Goal: Task Accomplishment & Management: Manage account settings

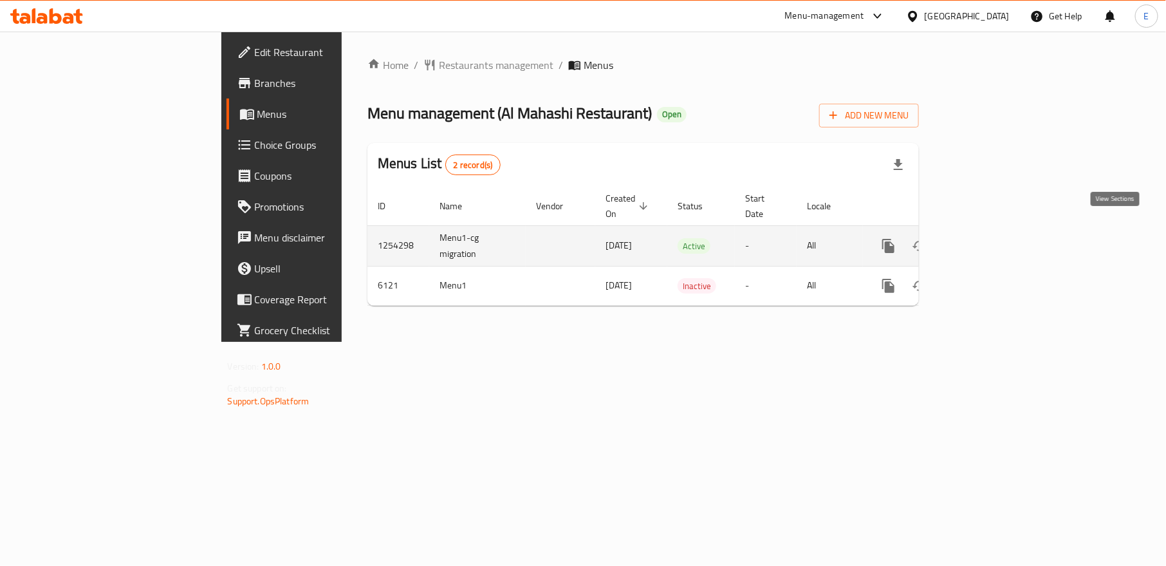
click at [987, 240] on icon "enhanced table" at bounding box center [982, 246] width 12 height 12
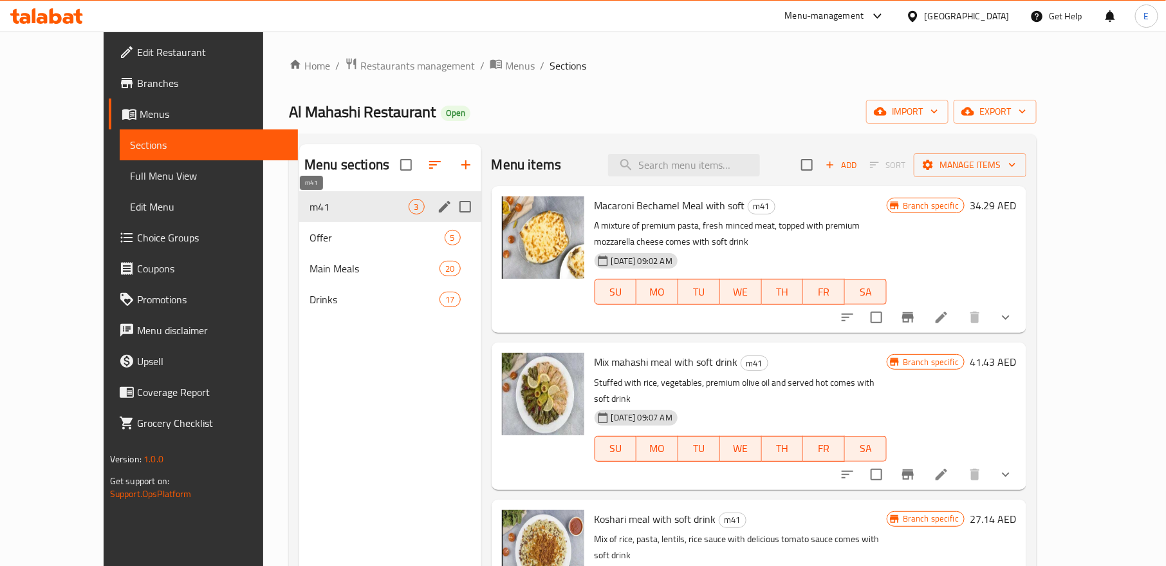
click at [334, 209] on span "m41" at bounding box center [359, 206] width 98 height 15
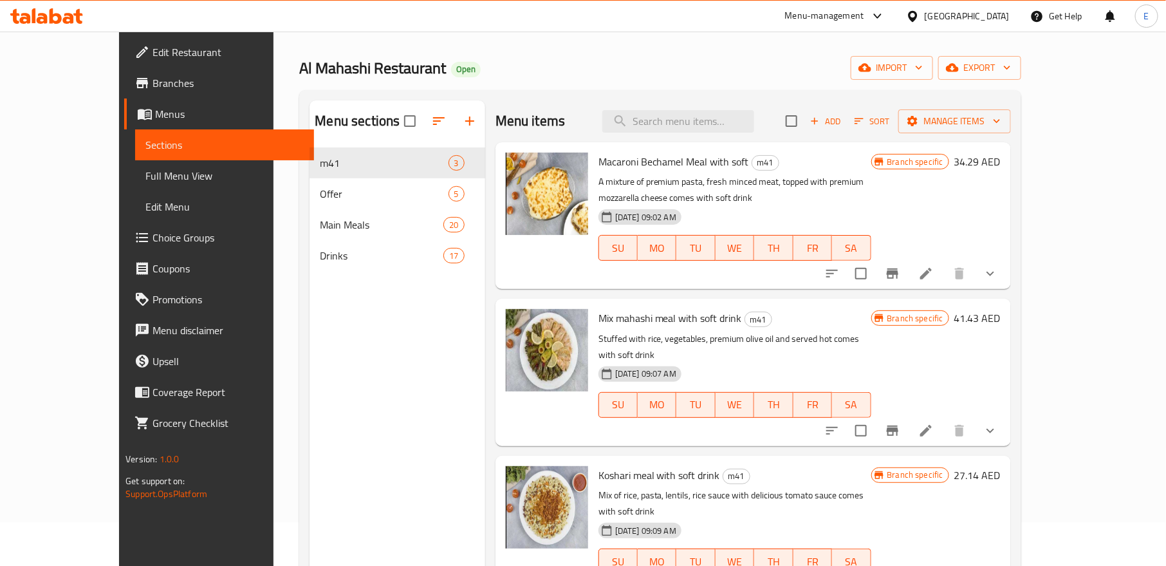
scroll to position [41, 0]
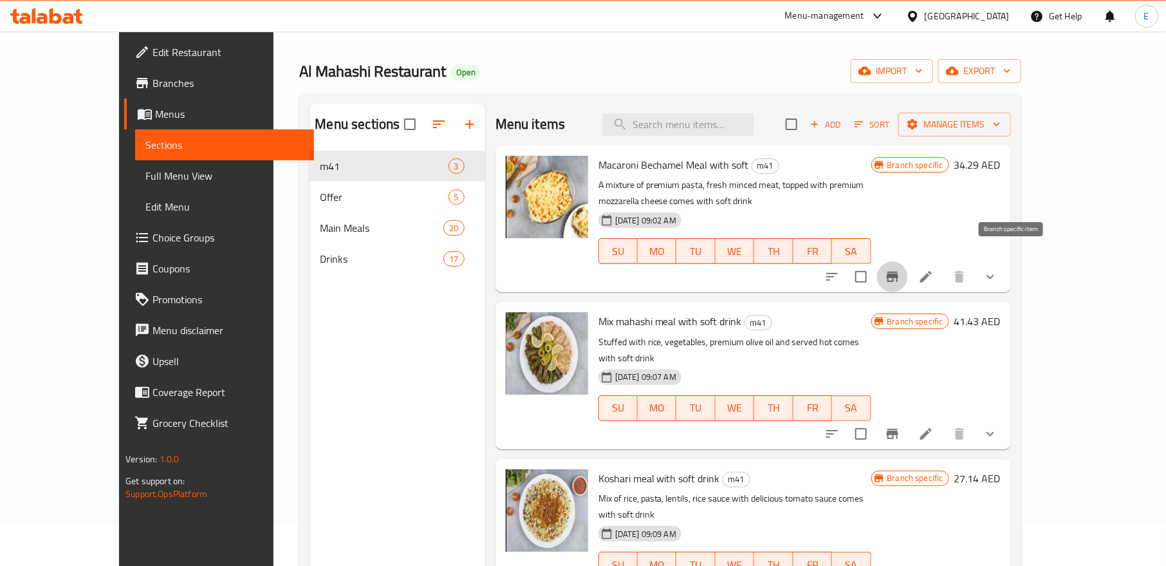
click at [900, 269] on icon "Branch-specific-item" at bounding box center [892, 276] width 15 height 15
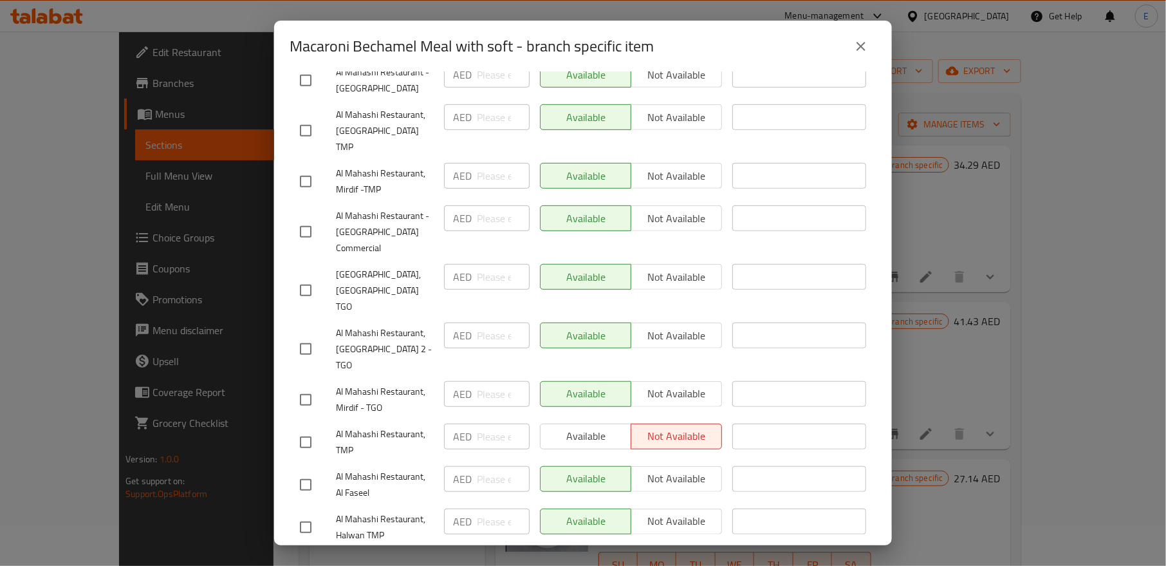
scroll to position [293, 0]
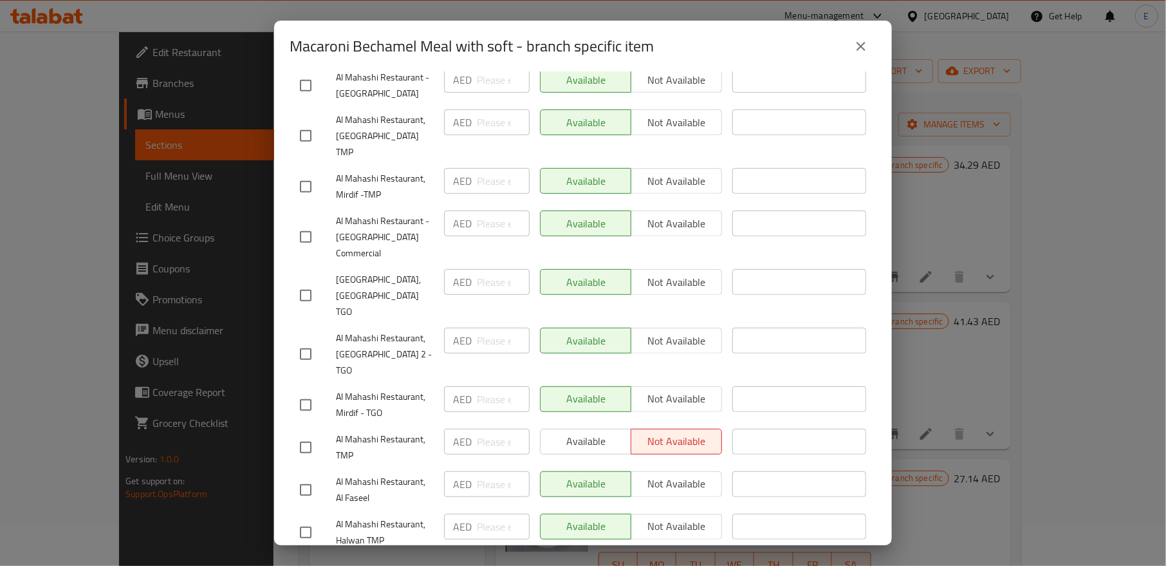
click at [689, 328] on div "Available Not available" at bounding box center [631, 341] width 182 height 26
click at [662, 328] on div "Available Not available" at bounding box center [631, 341] width 182 height 26
click at [667, 328] on div "Available Not available" at bounding box center [631, 341] width 182 height 26
click at [655, 328] on div "Available Not available" at bounding box center [631, 341] width 182 height 26
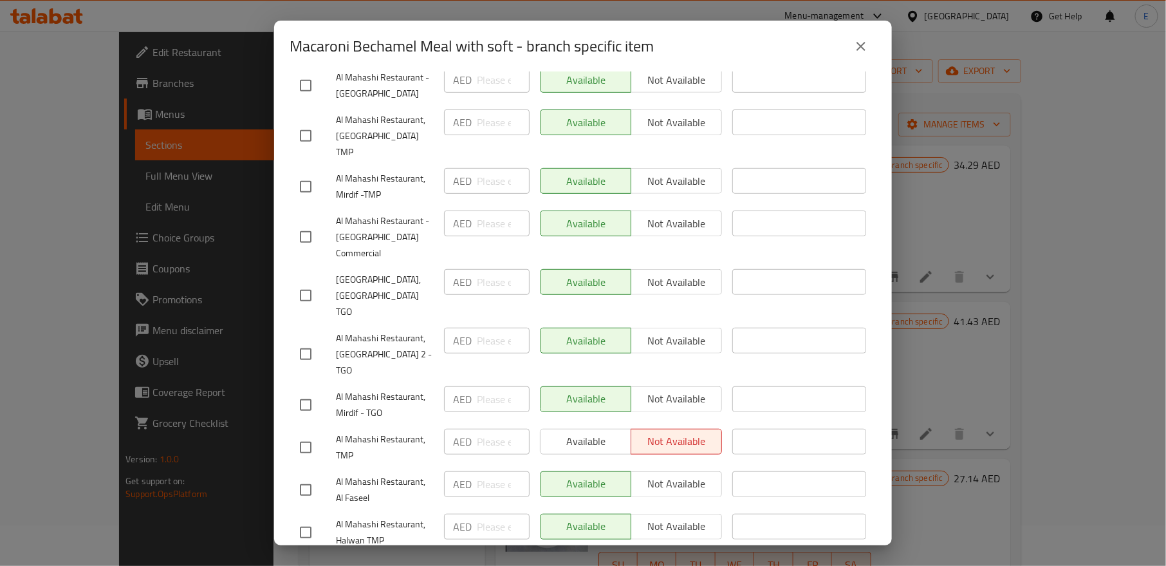
click at [655, 328] on div "Available Not available" at bounding box center [631, 341] width 182 height 26
click at [677, 328] on div "Available Not available" at bounding box center [631, 341] width 182 height 26
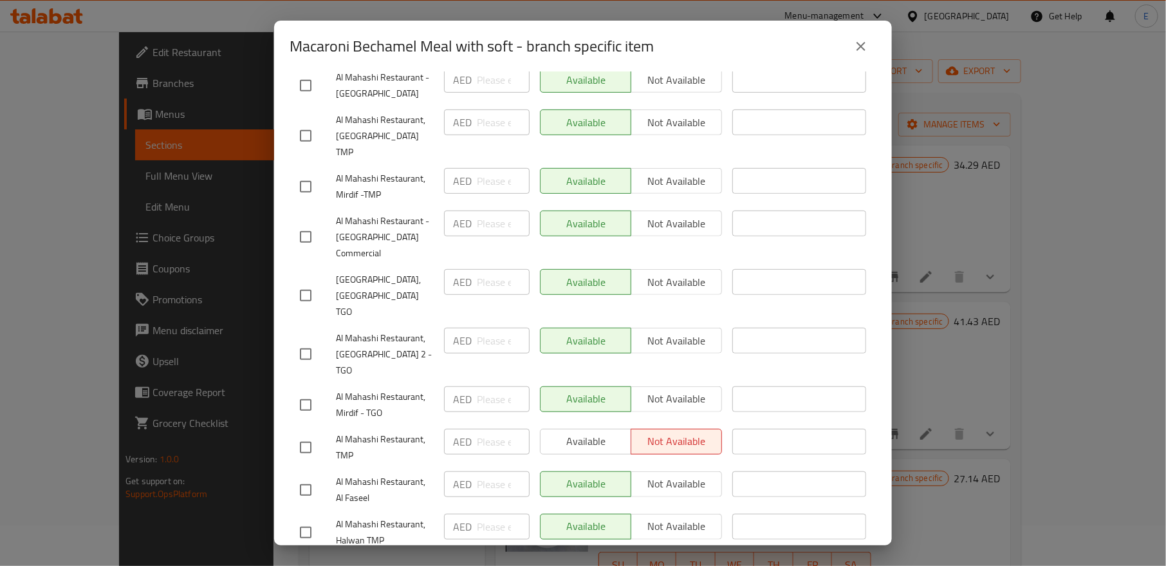
click at [677, 328] on div "Available Not available" at bounding box center [631, 341] width 182 height 26
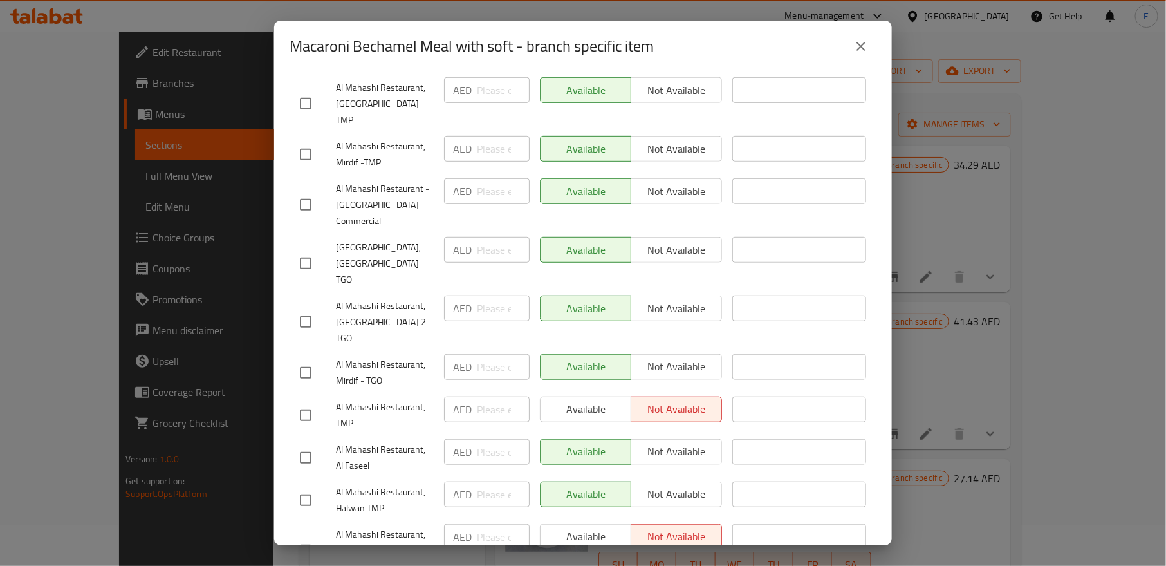
scroll to position [322, 0]
click at [680, 181] on div "Available Not available" at bounding box center [631, 194] width 182 height 26
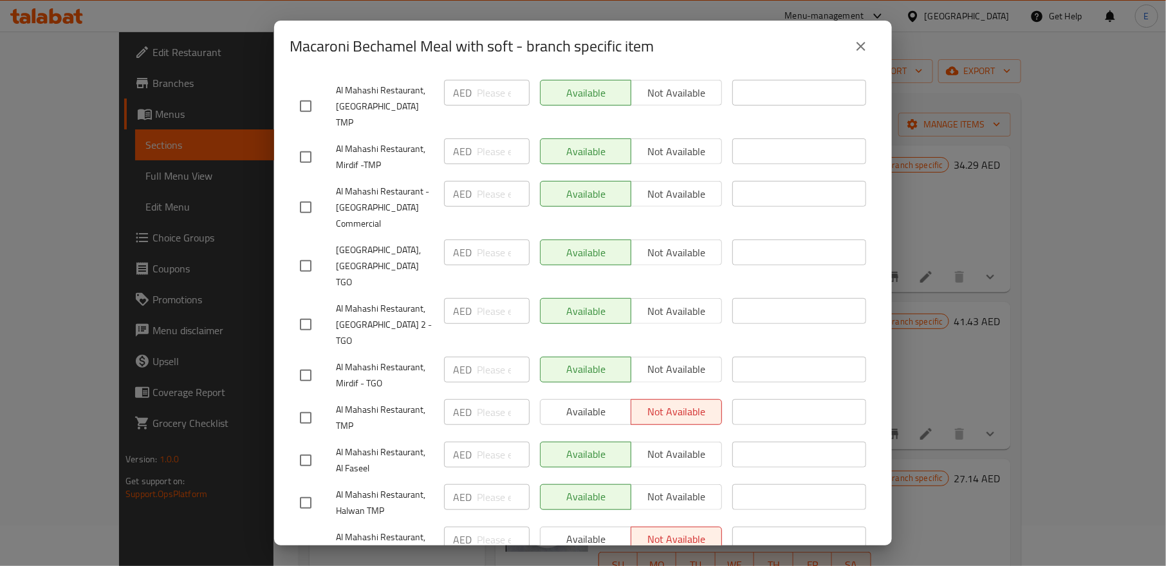
click at [680, 181] on div "Available Not available" at bounding box center [631, 194] width 182 height 26
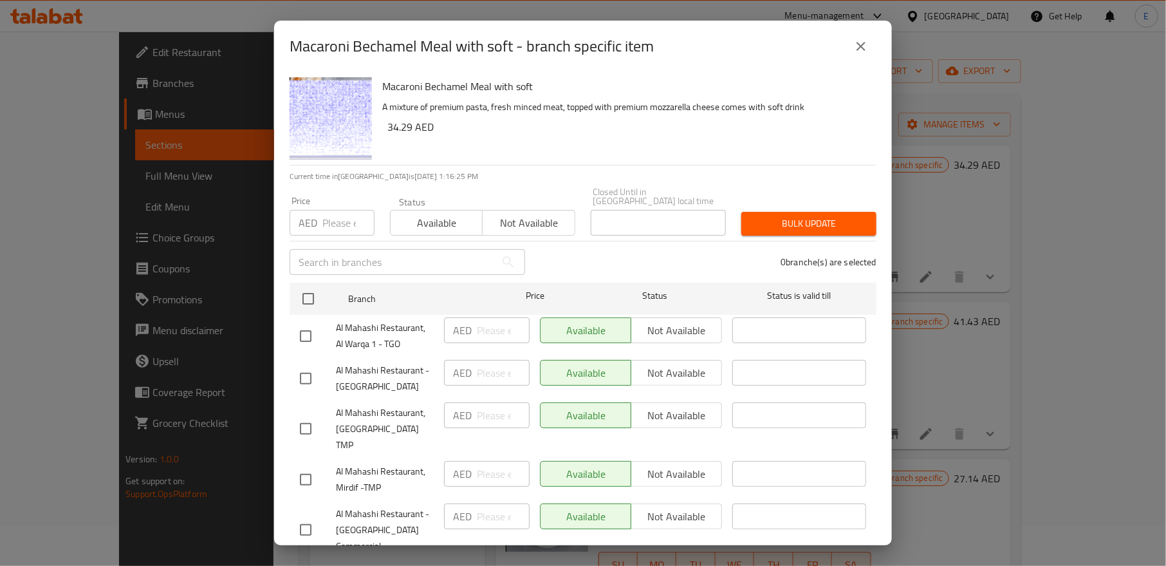
click at [691, 325] on div "Available Not available" at bounding box center [631, 330] width 182 height 26
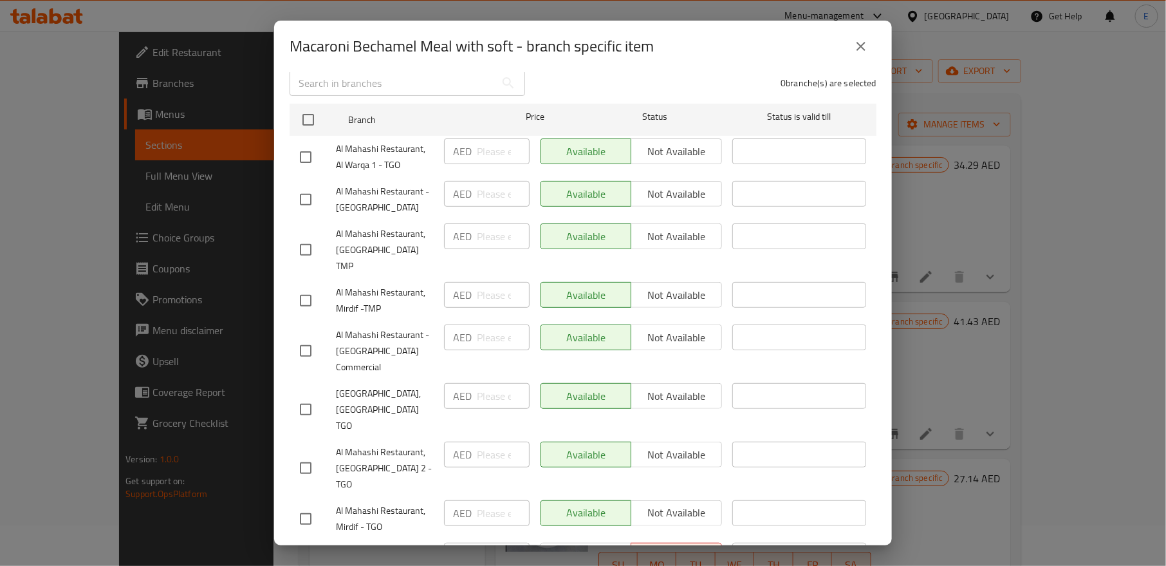
scroll to position [182, 0]
click at [306, 452] on input "checkbox" at bounding box center [305, 465] width 27 height 27
checkbox input "true"
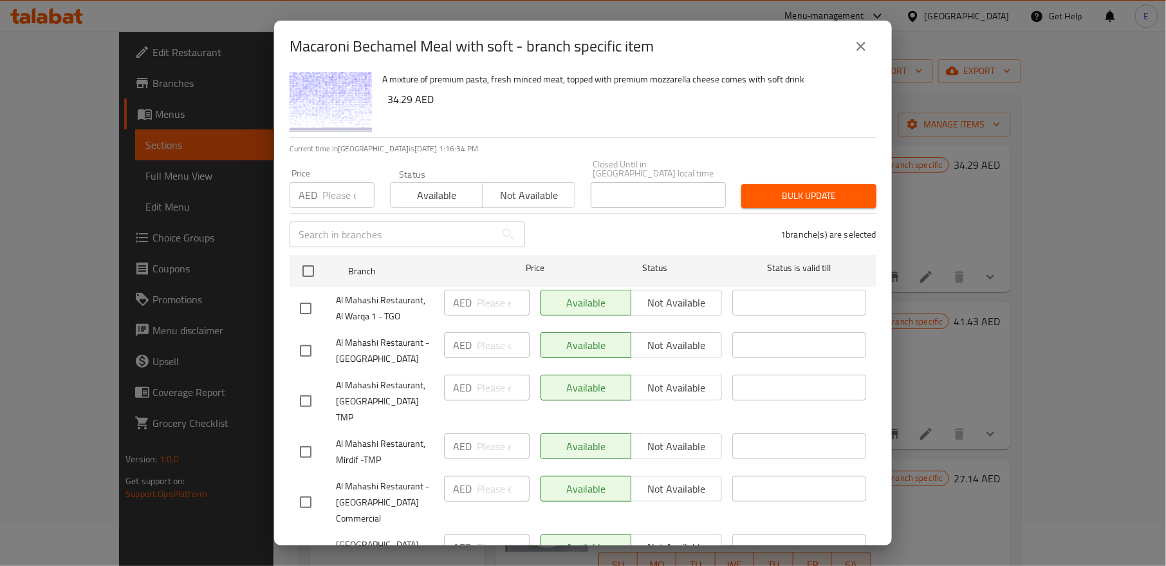
scroll to position [27, 0]
click at [522, 194] on span "Not available" at bounding box center [529, 196] width 82 height 19
click at [759, 200] on span "Bulk update" at bounding box center [809, 197] width 115 height 16
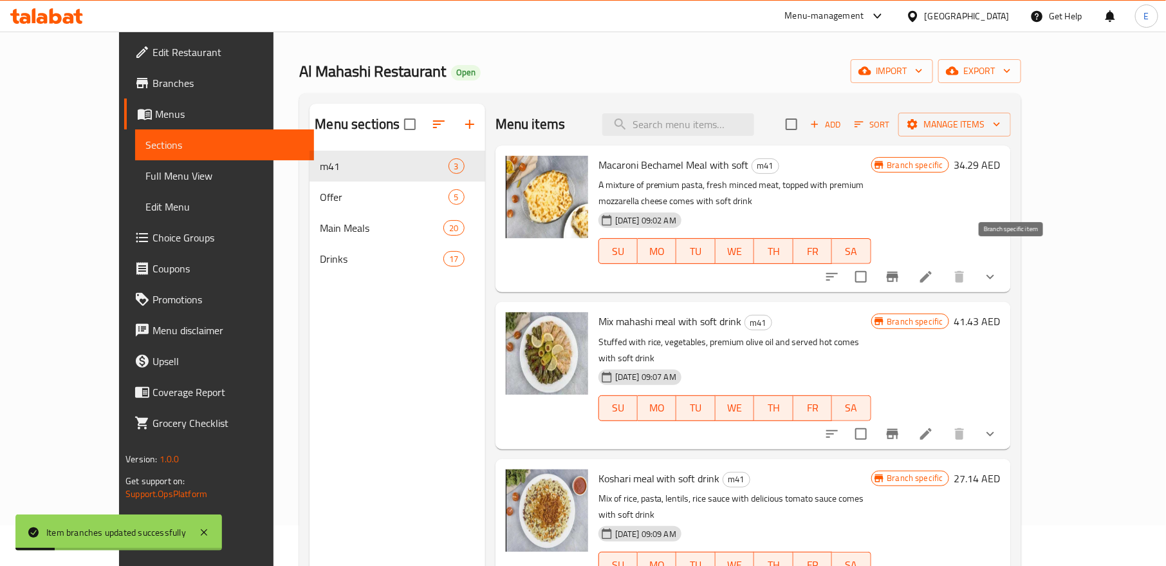
click at [899, 272] on icon "Branch-specific-item" at bounding box center [893, 277] width 12 height 10
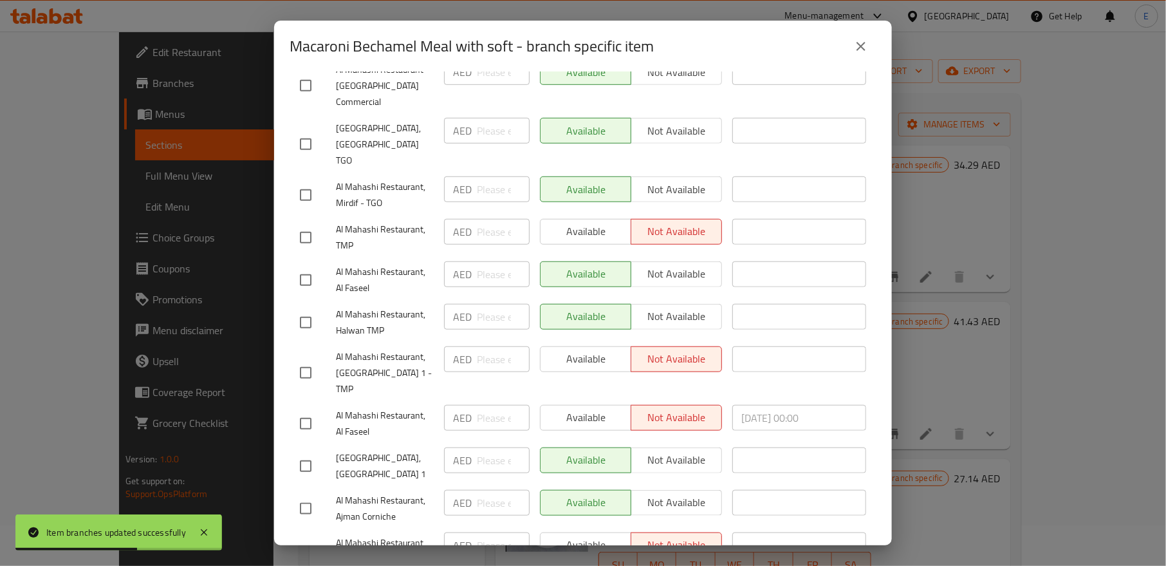
scroll to position [468, 0]
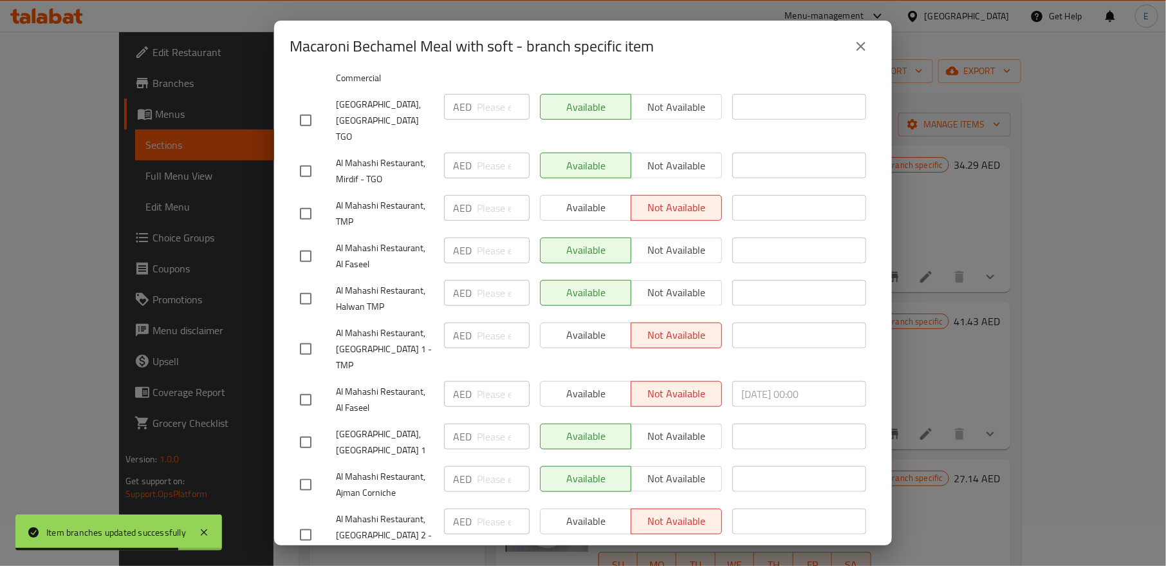
click at [864, 50] on icon "close" at bounding box center [861, 46] width 9 height 9
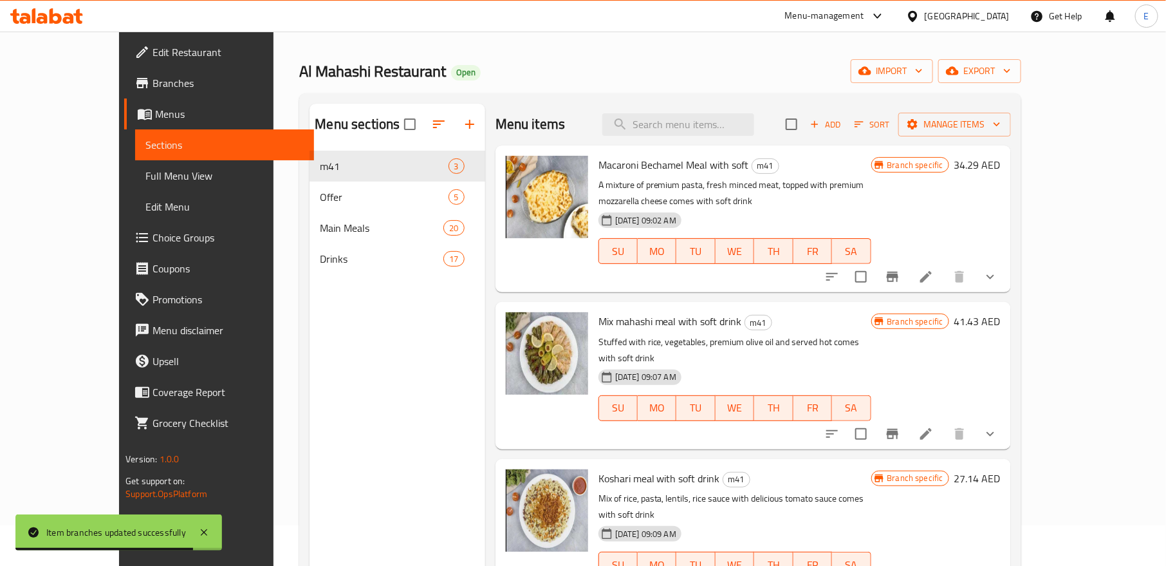
scroll to position [172, 0]
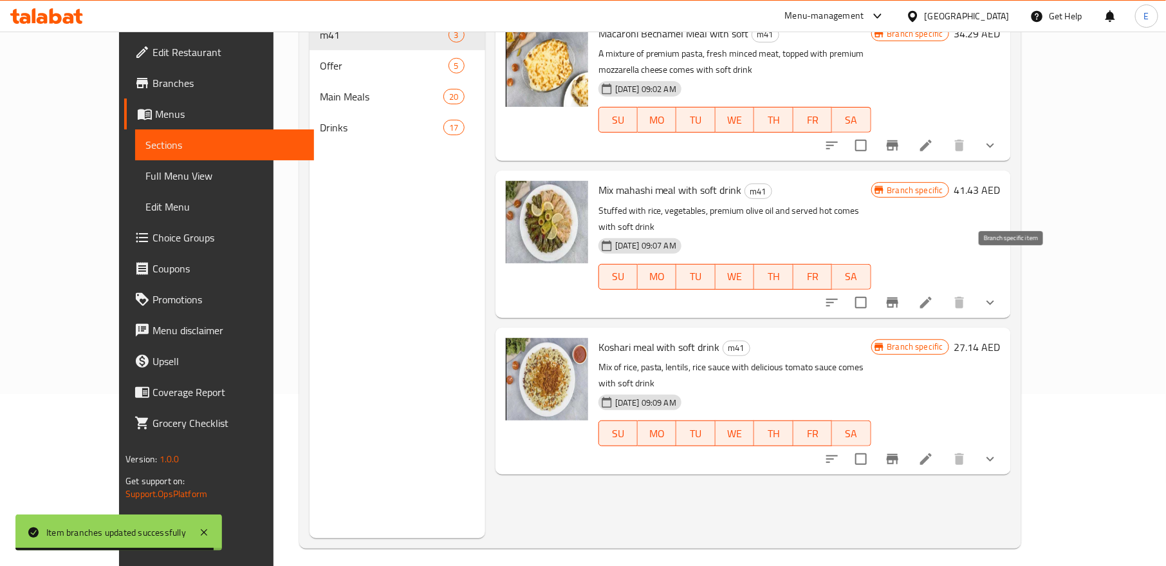
click at [908, 287] on button "Branch-specific-item" at bounding box center [892, 302] width 31 height 31
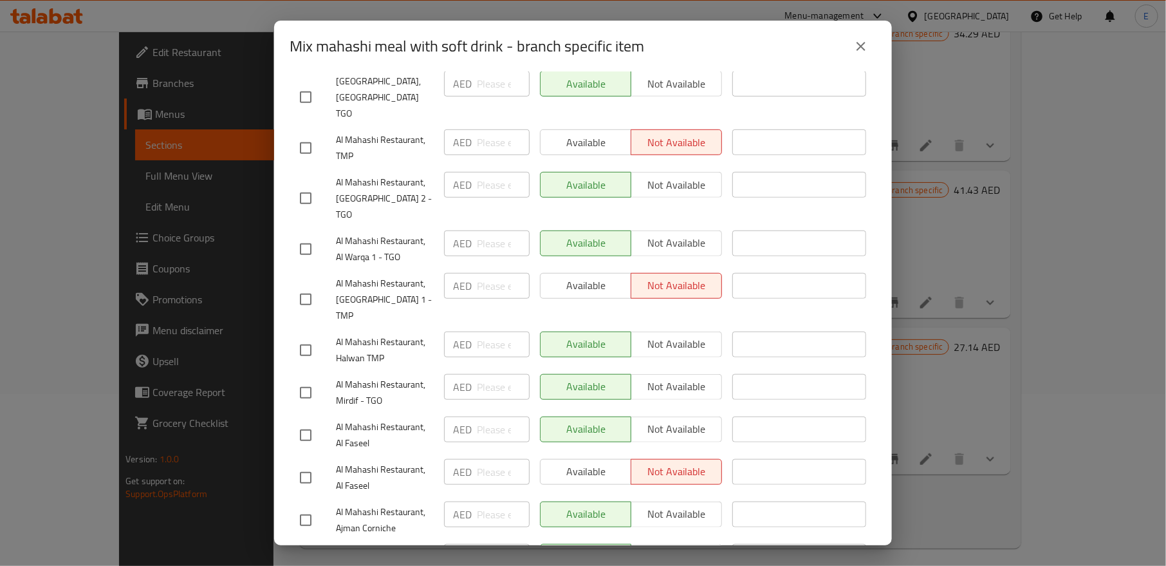
scroll to position [404, 0]
click at [306, 187] on input "checkbox" at bounding box center [305, 200] width 27 height 27
checkbox input "true"
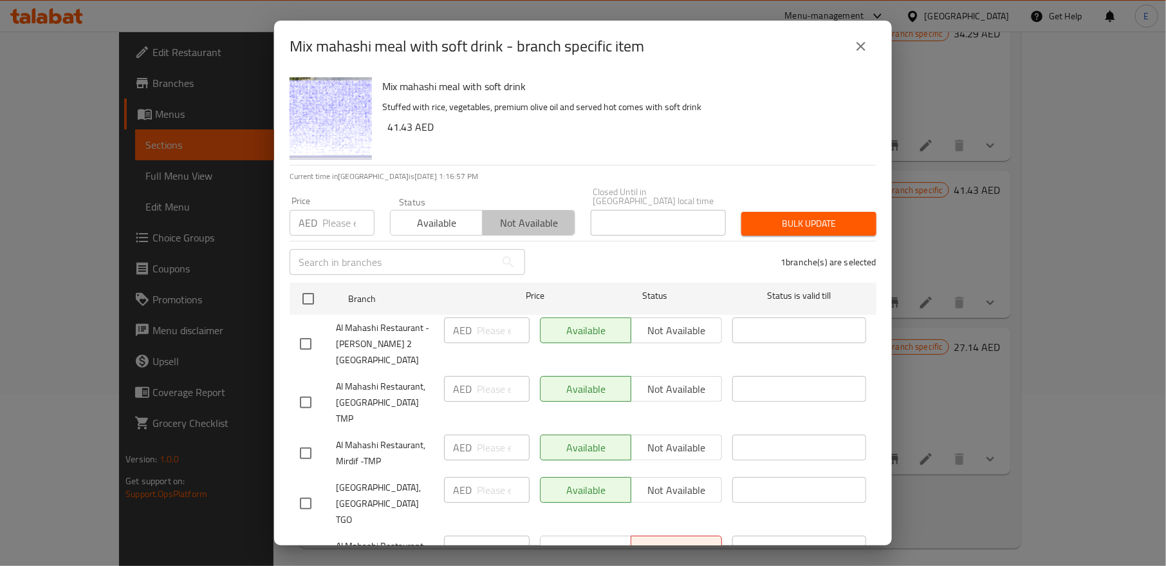
click at [533, 214] on span "Not available" at bounding box center [529, 223] width 82 height 19
click at [857, 219] on span "Bulk update" at bounding box center [809, 224] width 115 height 16
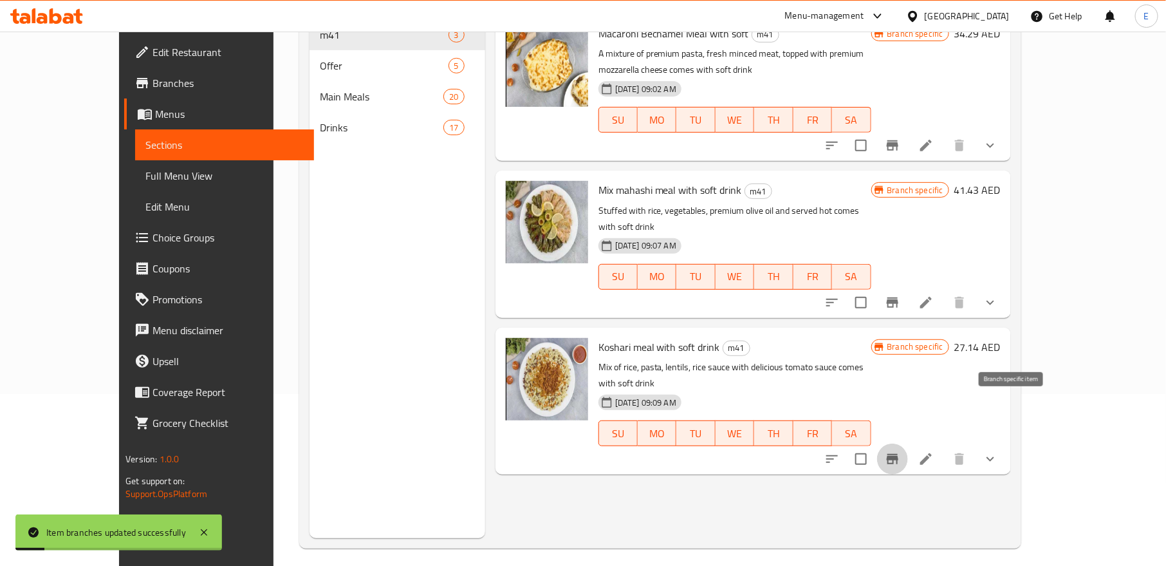
click at [899, 454] on icon "Branch-specific-item" at bounding box center [893, 459] width 12 height 10
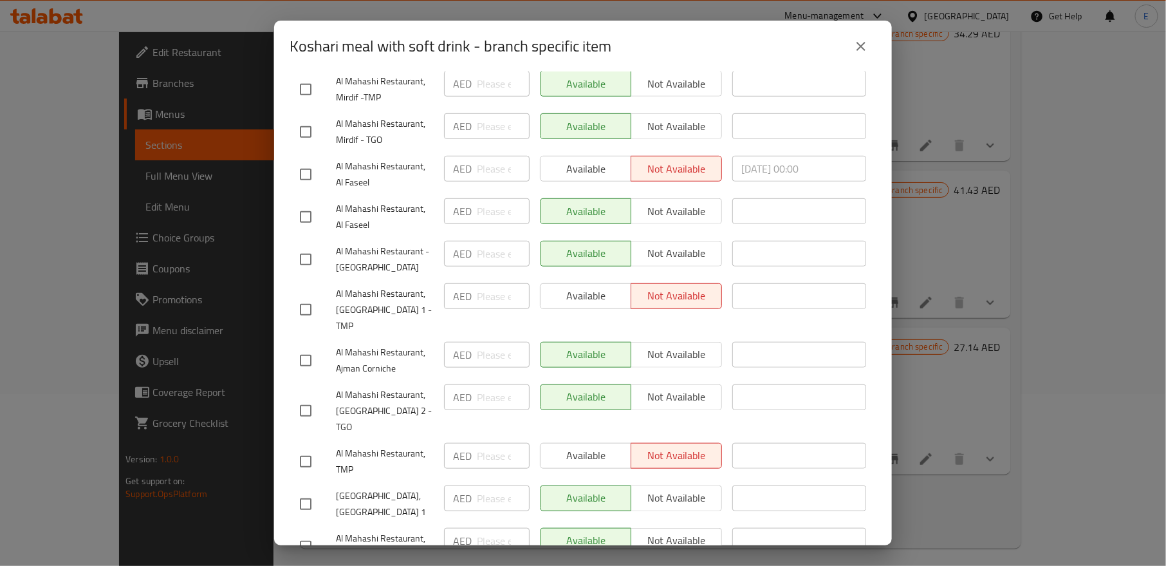
scroll to position [483, 0]
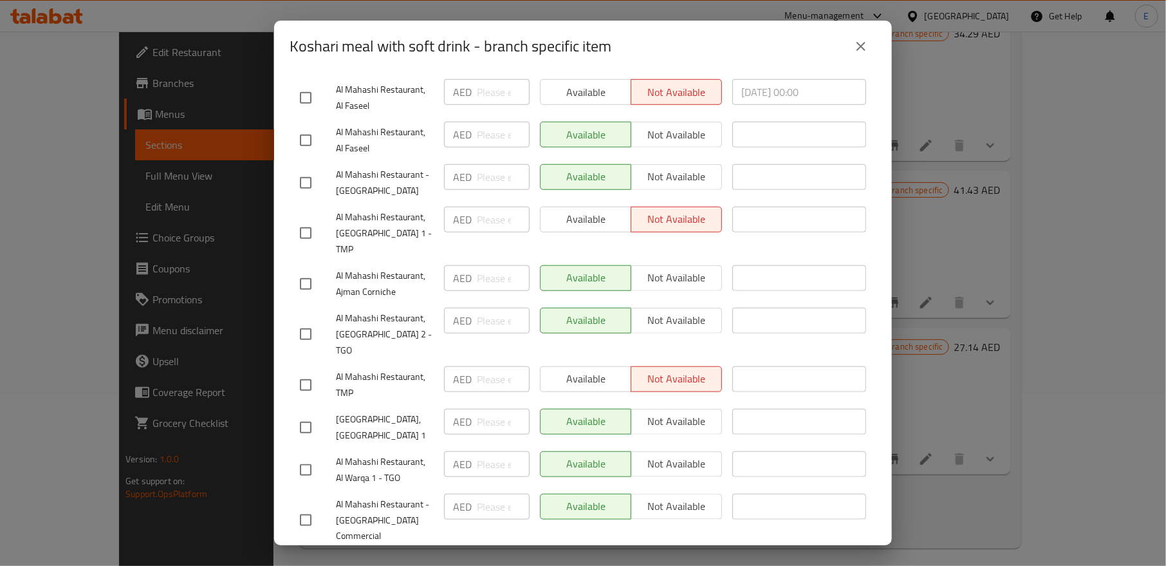
click at [302, 321] on input "checkbox" at bounding box center [305, 334] width 27 height 27
checkbox input "true"
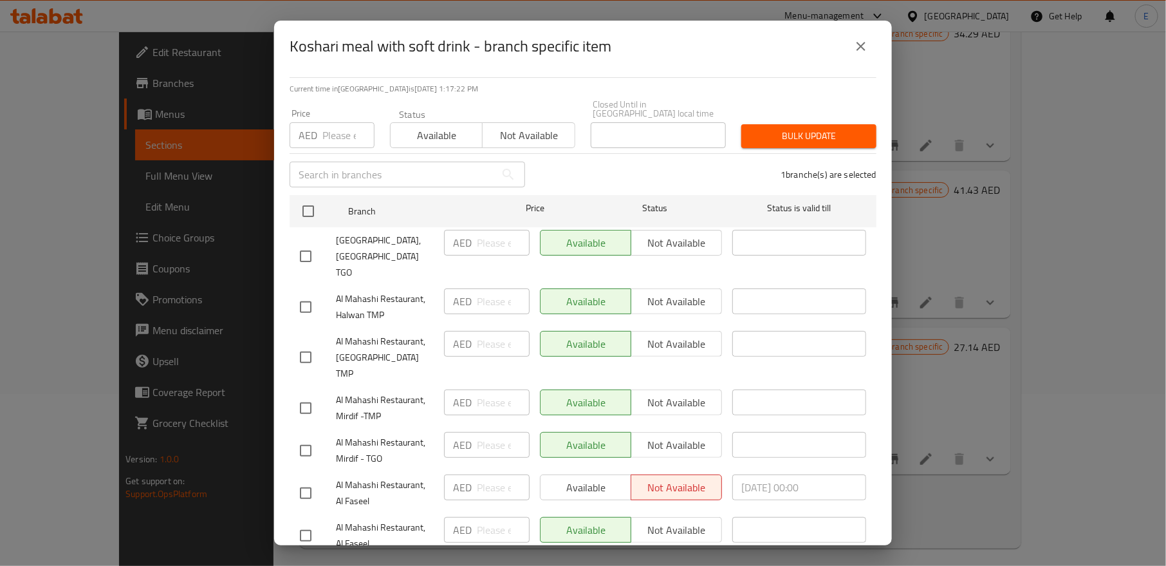
scroll to position [0, 0]
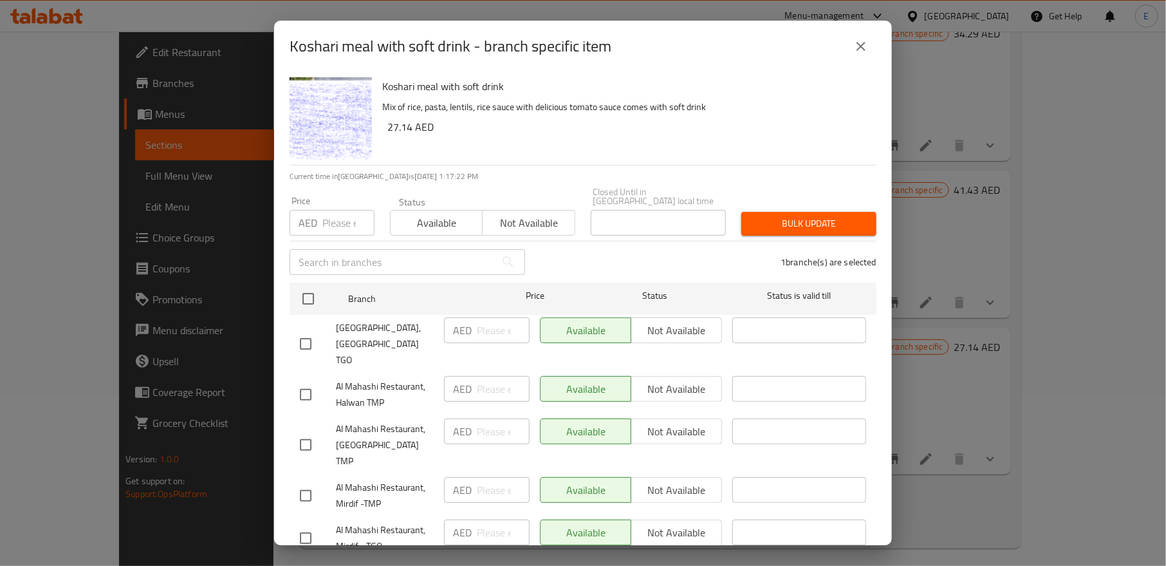
click at [543, 225] on span "Not available" at bounding box center [529, 223] width 82 height 19
click at [847, 218] on span "Bulk update" at bounding box center [809, 224] width 115 height 16
